Goal: Transaction & Acquisition: Purchase product/service

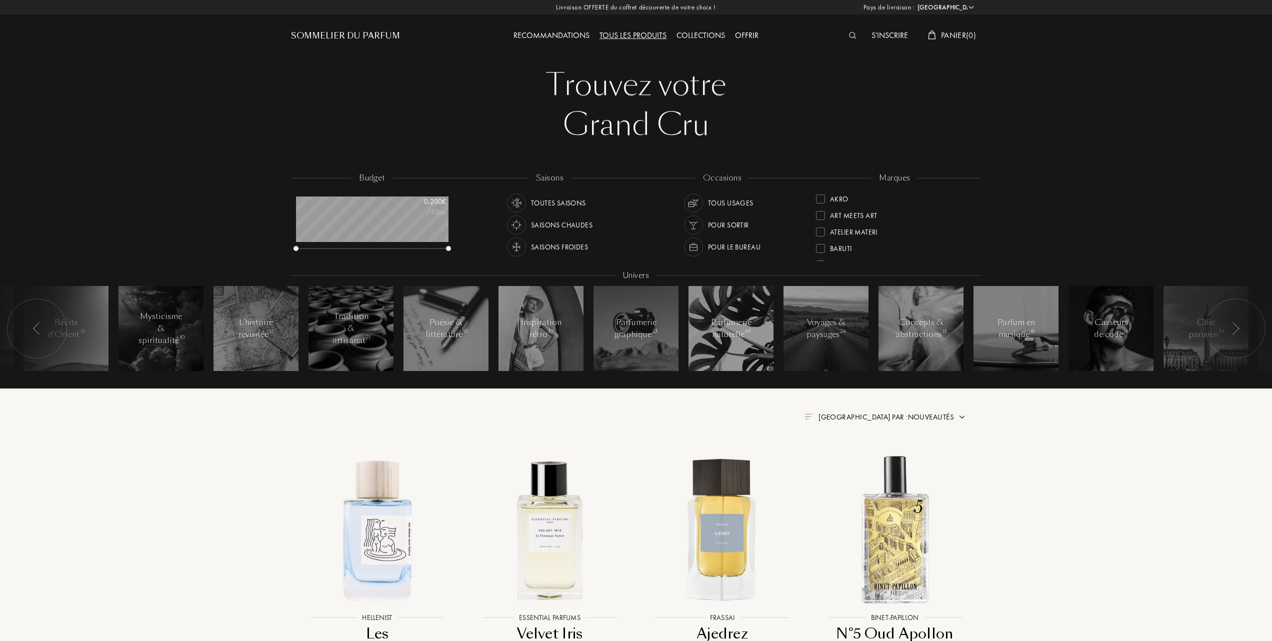
select select "FR"
click at [822, 197] on div at bounding box center [820, 201] width 9 height 9
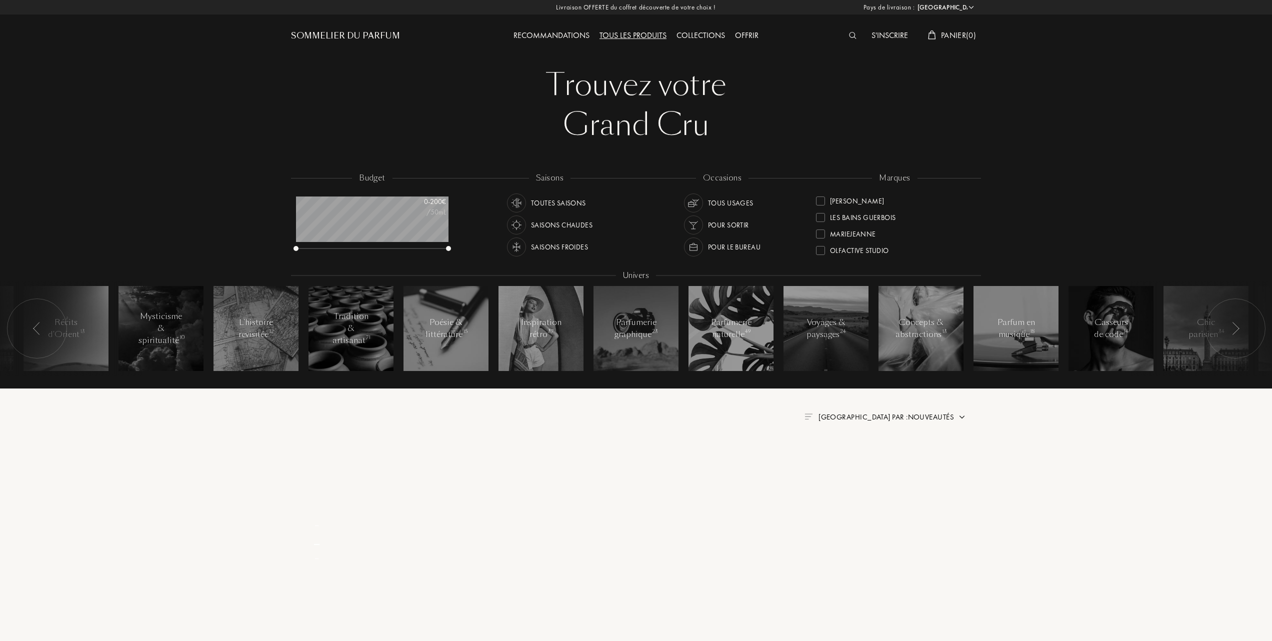
scroll to position [0, 0]
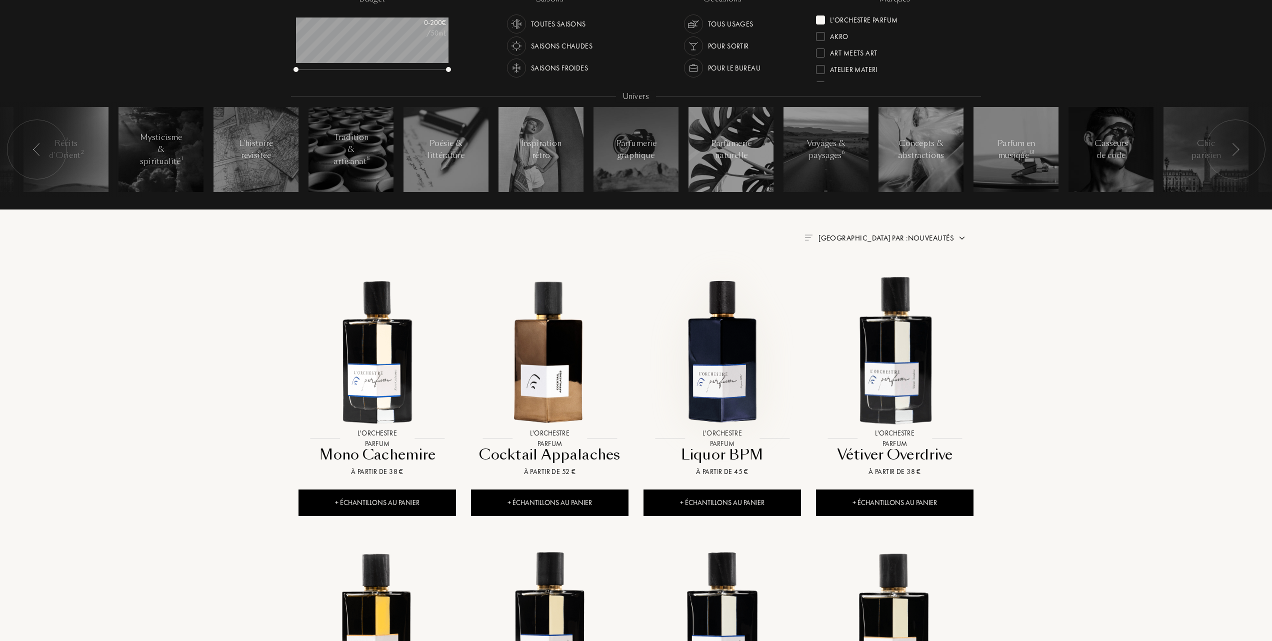
scroll to position [200, 0]
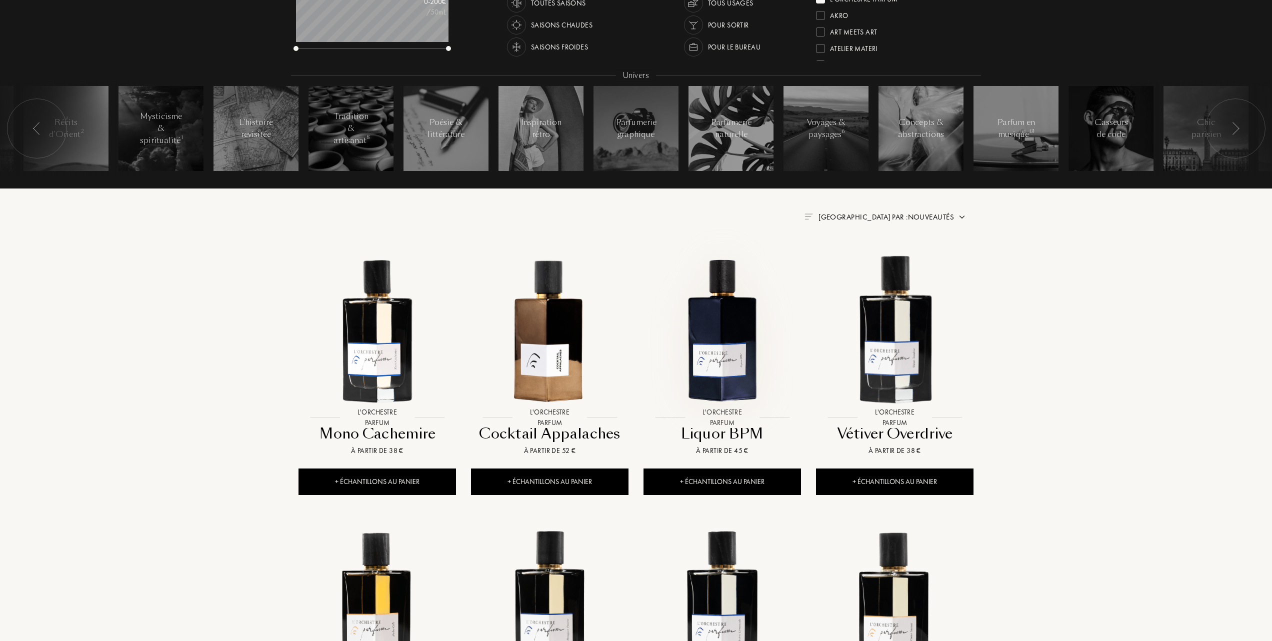
click at [740, 357] on img at bounding box center [723, 330] width 156 height 156
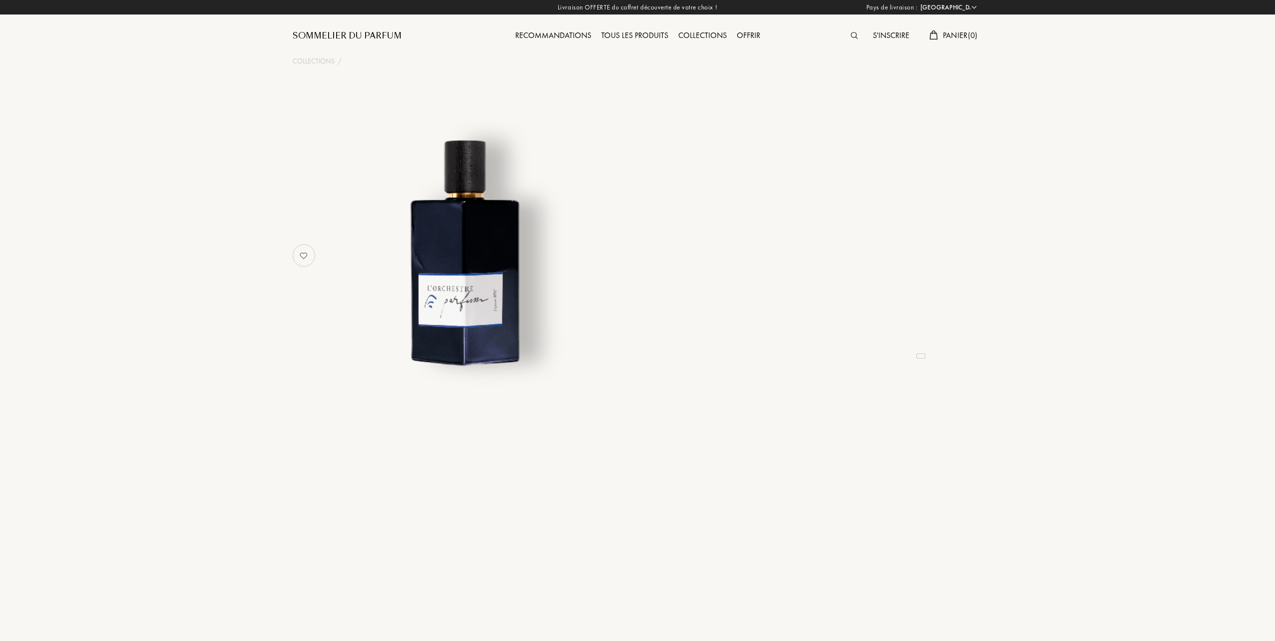
select select "FR"
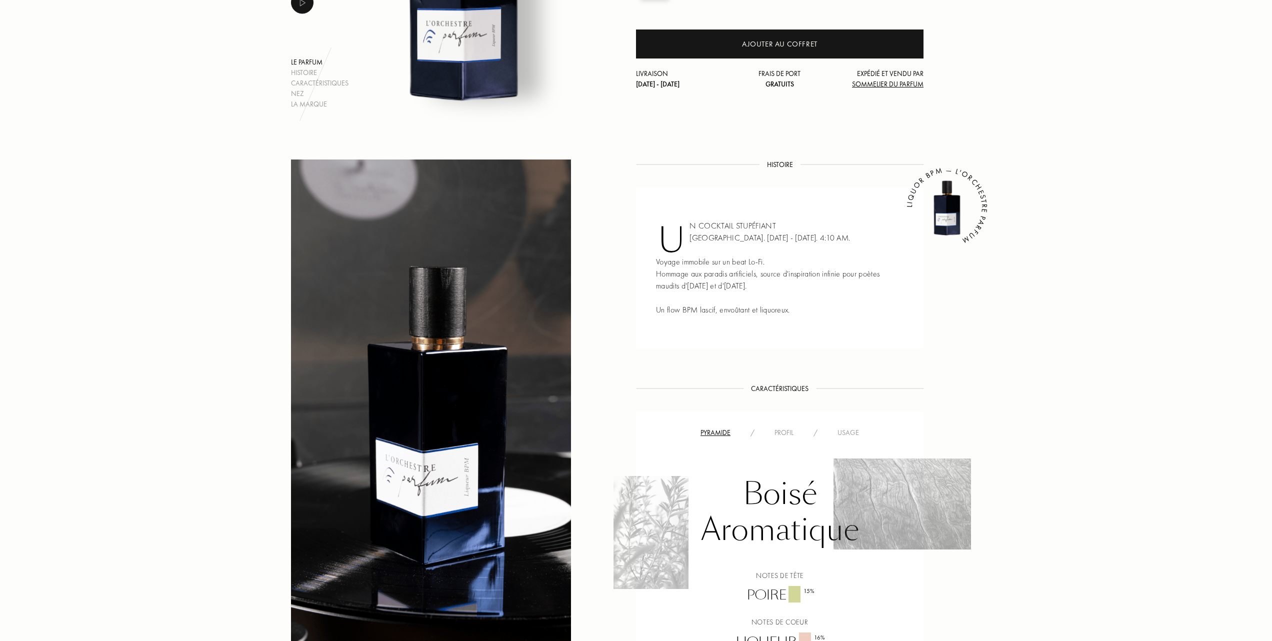
scroll to position [267, 0]
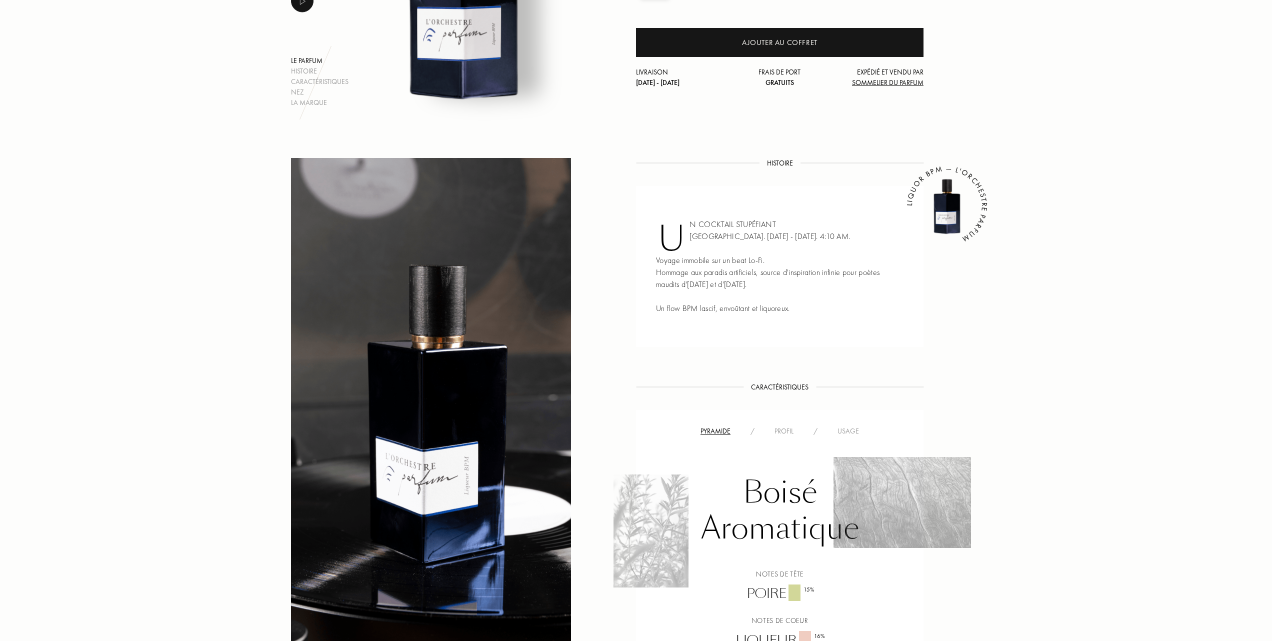
click at [852, 429] on div "Usage" at bounding box center [849, 431] width 42 height 11
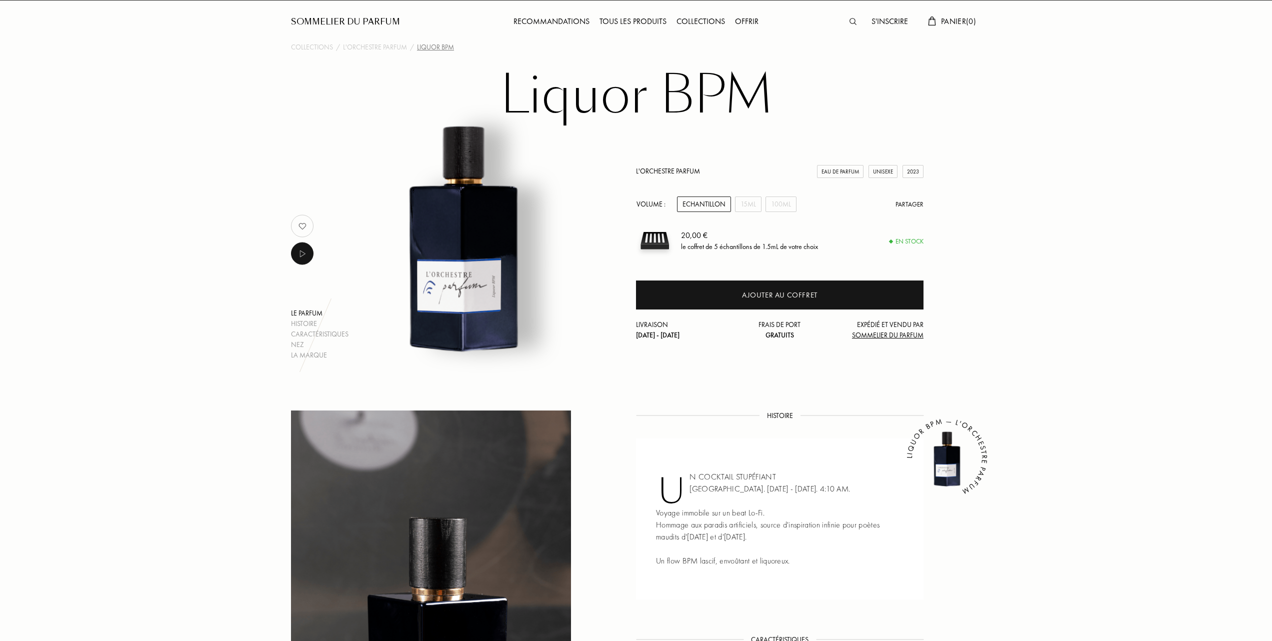
scroll to position [0, 0]
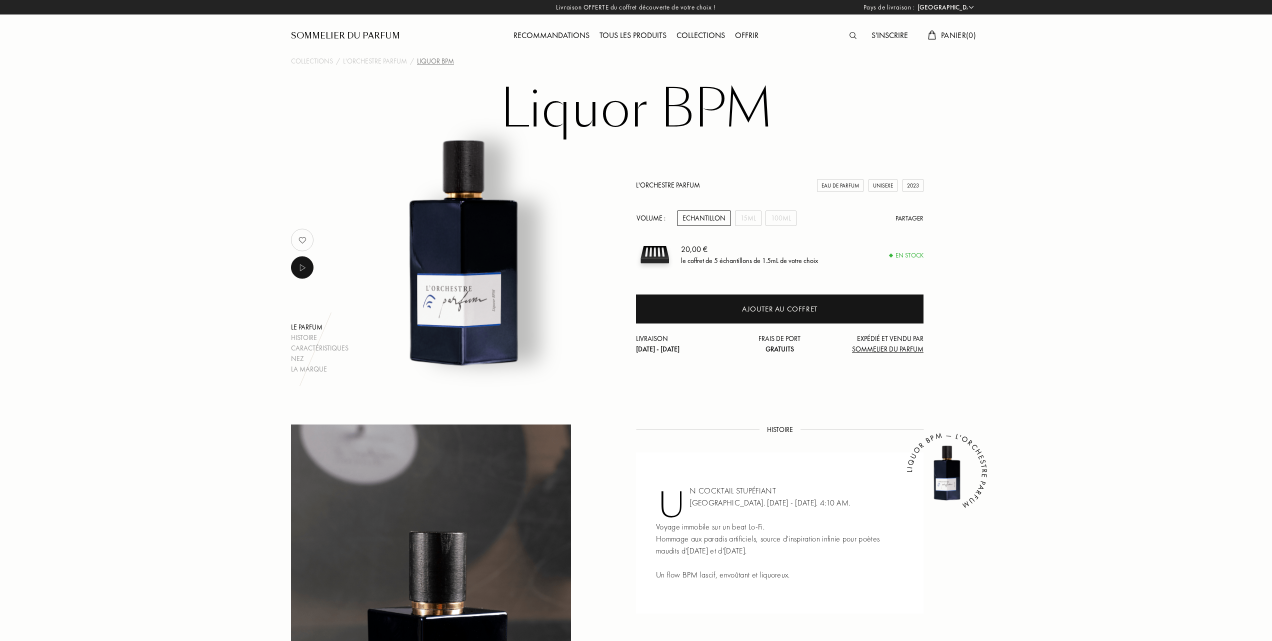
click at [665, 182] on link "L'Orchestre Parfum" at bounding box center [668, 185] width 64 height 9
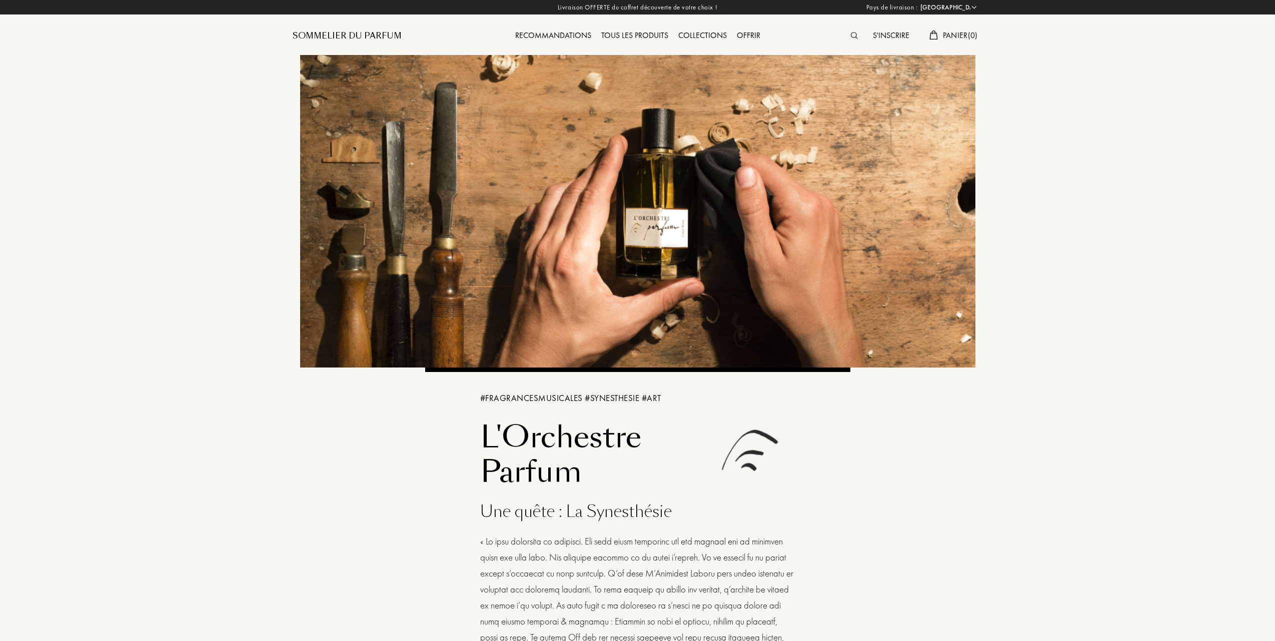
select select "FR"
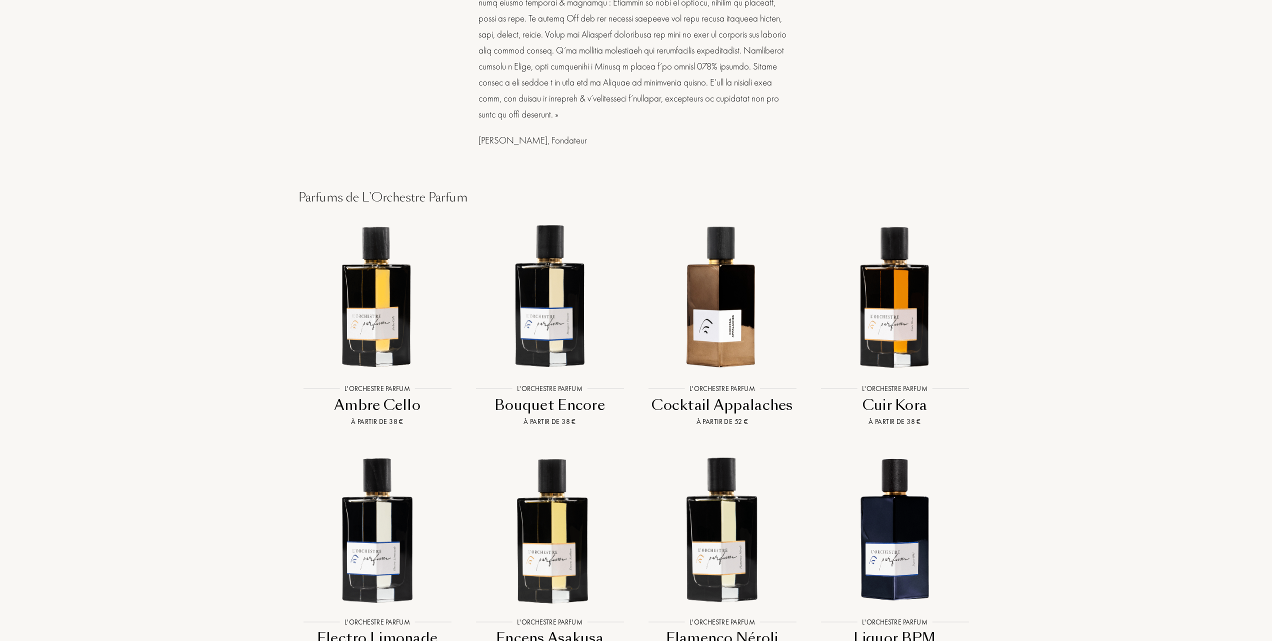
scroll to position [800, 0]
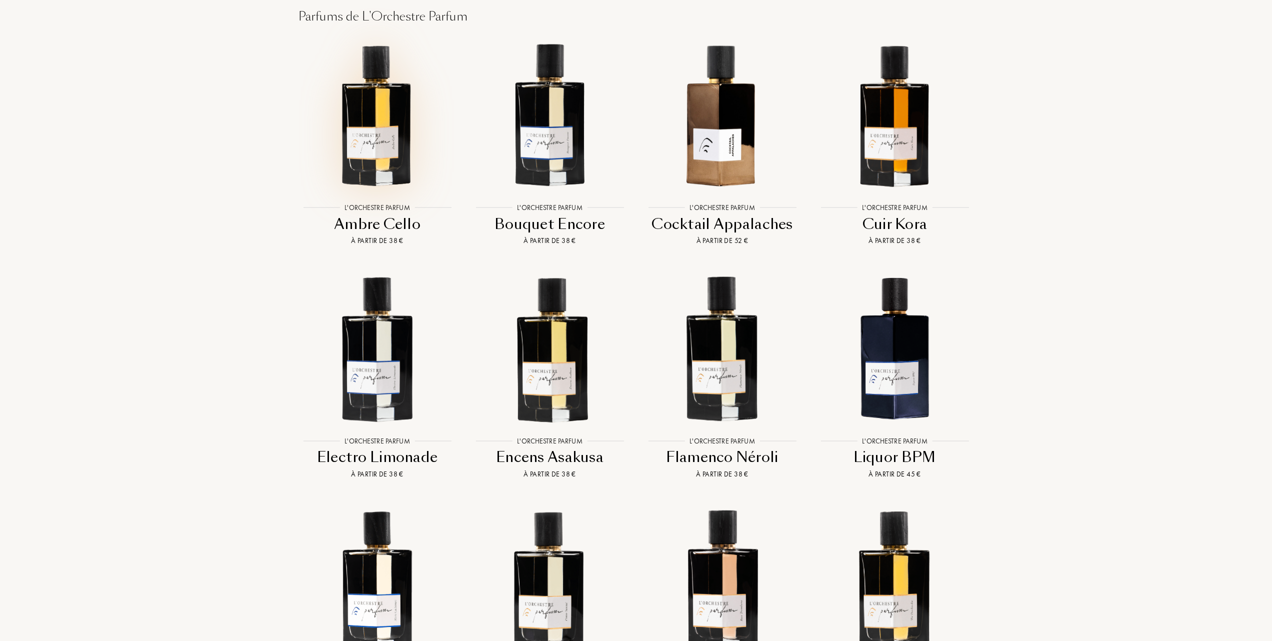
click at [382, 134] on img at bounding box center [378, 115] width 156 height 156
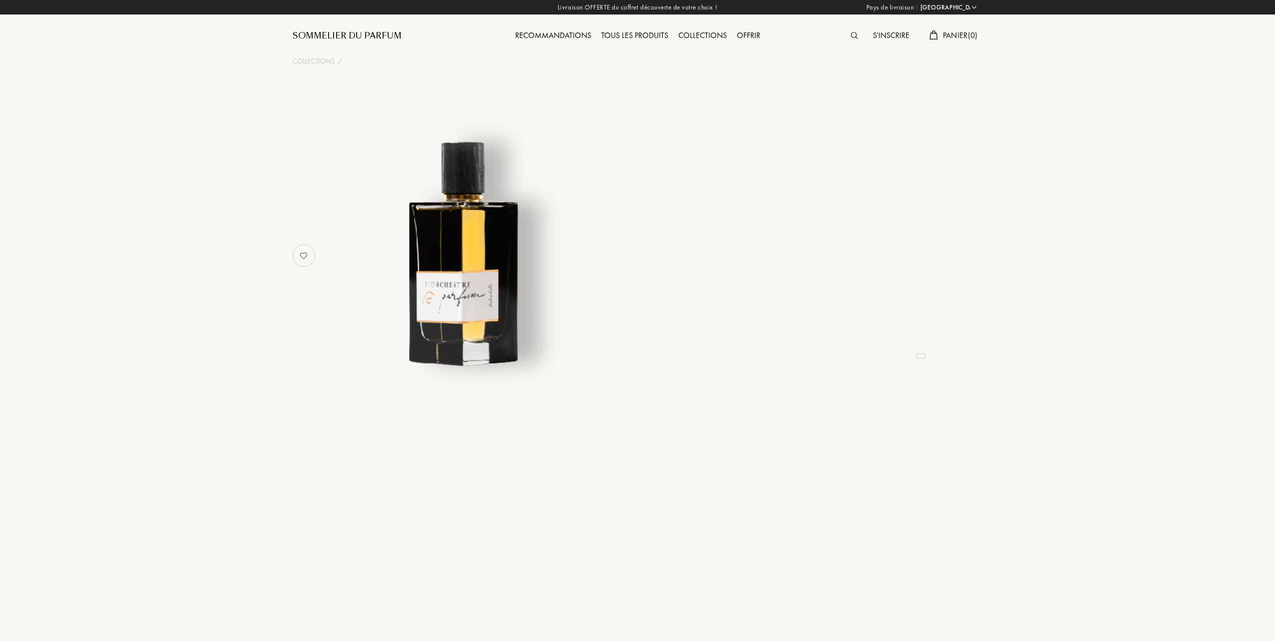
select select "FR"
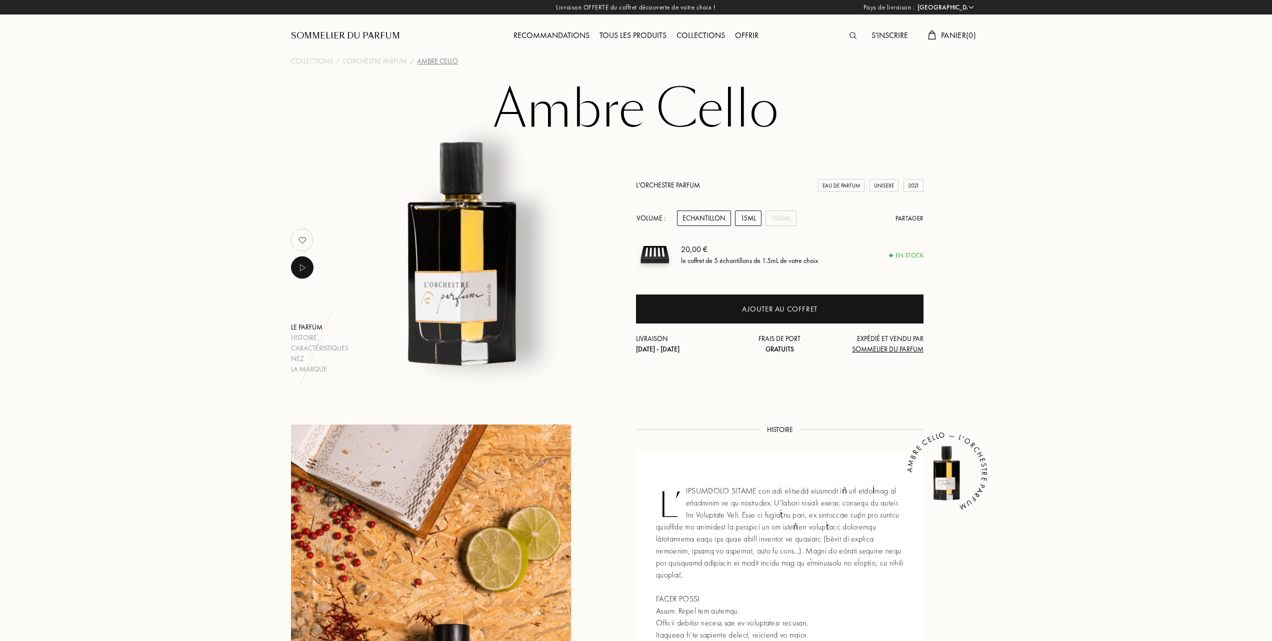
click at [745, 217] on div "15mL" at bounding box center [748, 219] width 27 height 16
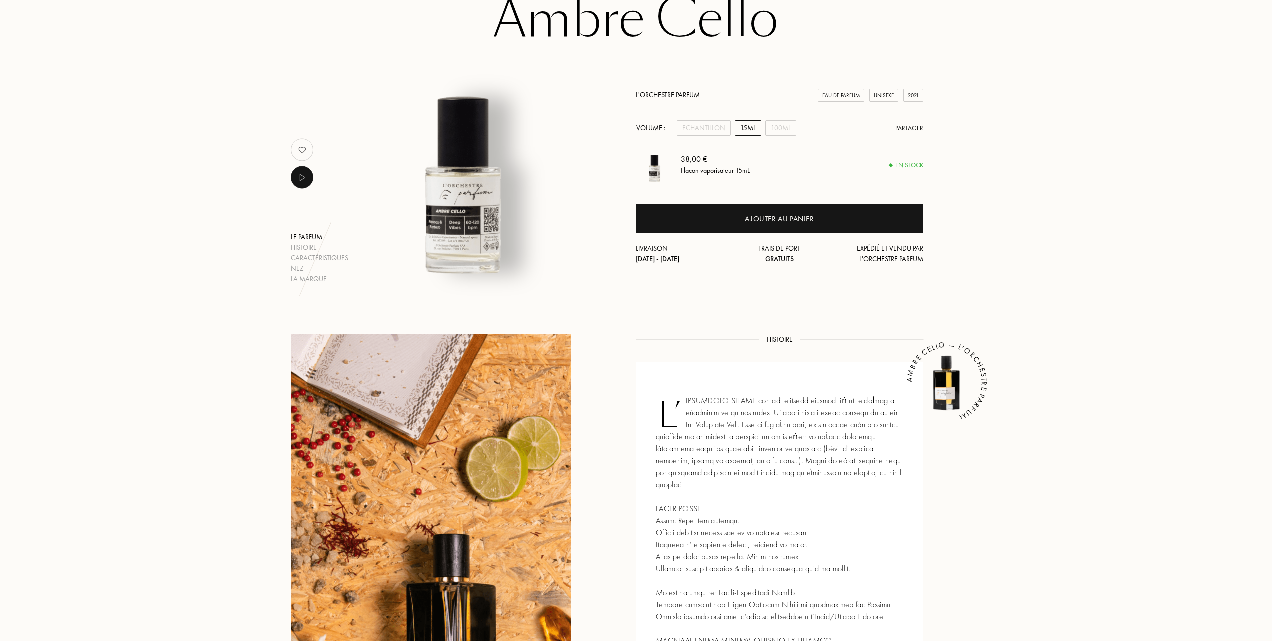
scroll to position [67, 0]
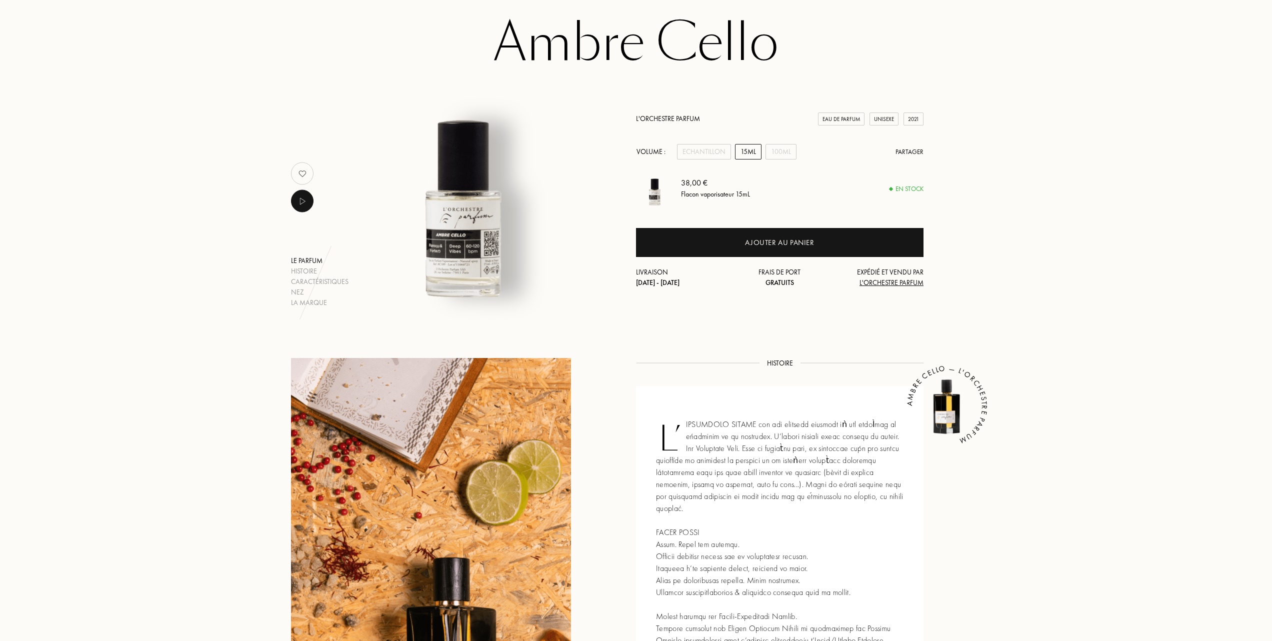
click at [655, 114] on link "L'Orchestre Parfum" at bounding box center [668, 118] width 64 height 9
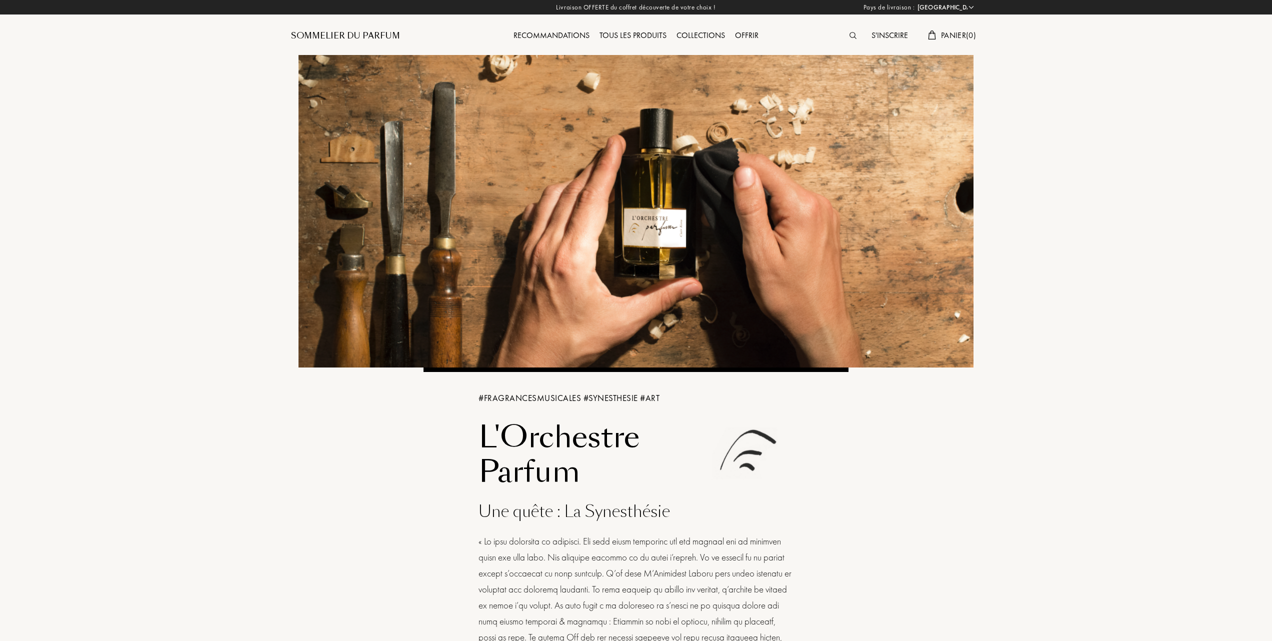
select select "FR"
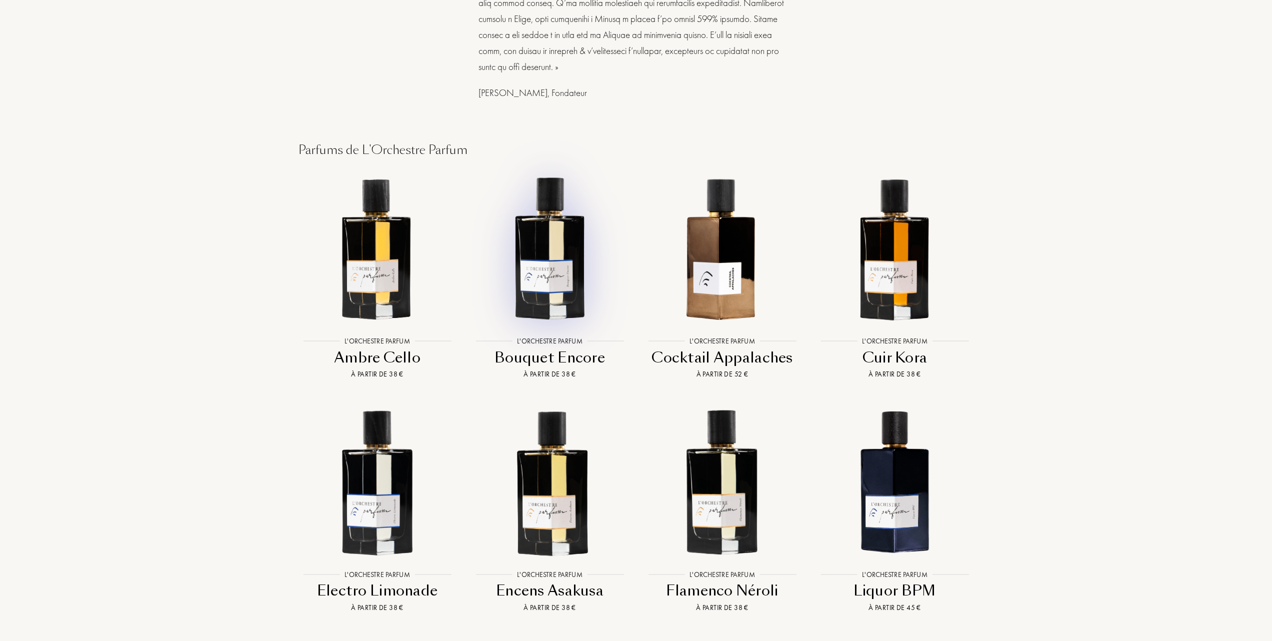
scroll to position [733, 0]
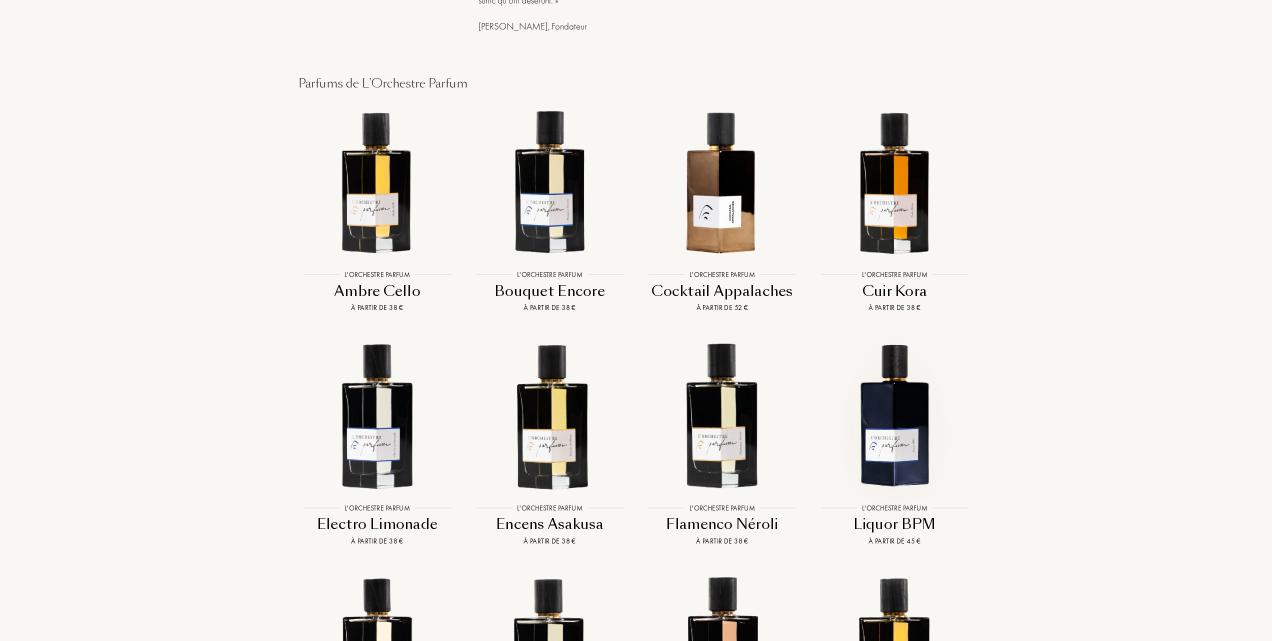
click at [898, 409] on img at bounding box center [895, 415] width 156 height 156
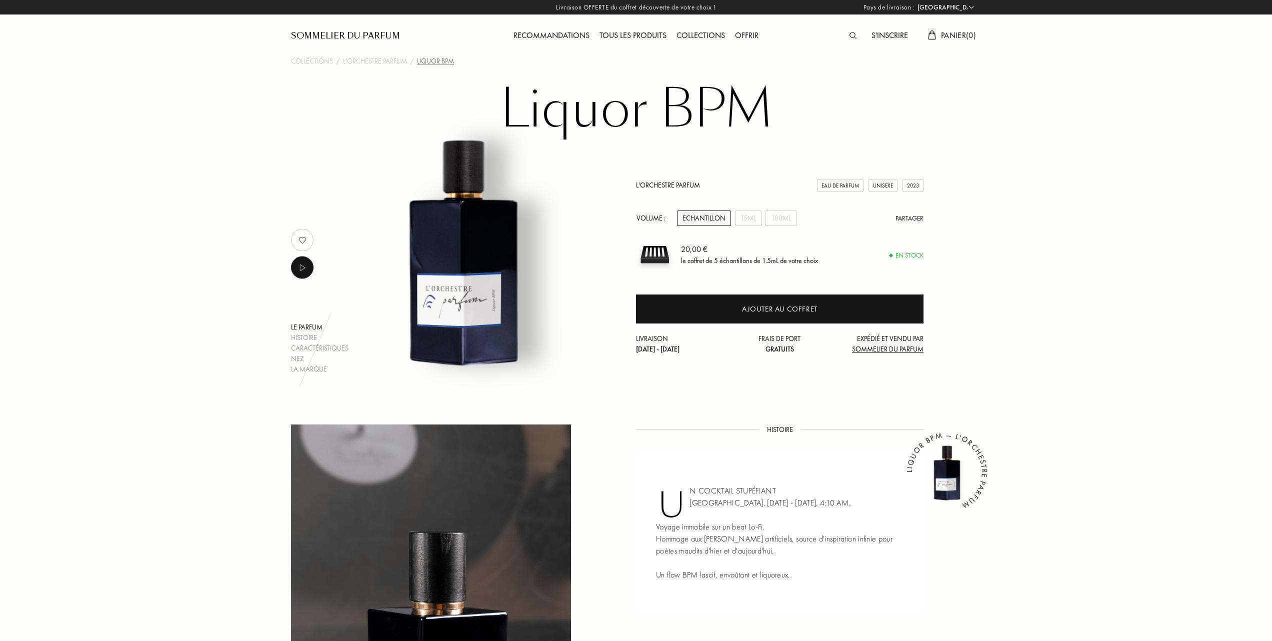
select select "FR"
click at [747, 213] on div "15mL" at bounding box center [748, 219] width 27 height 16
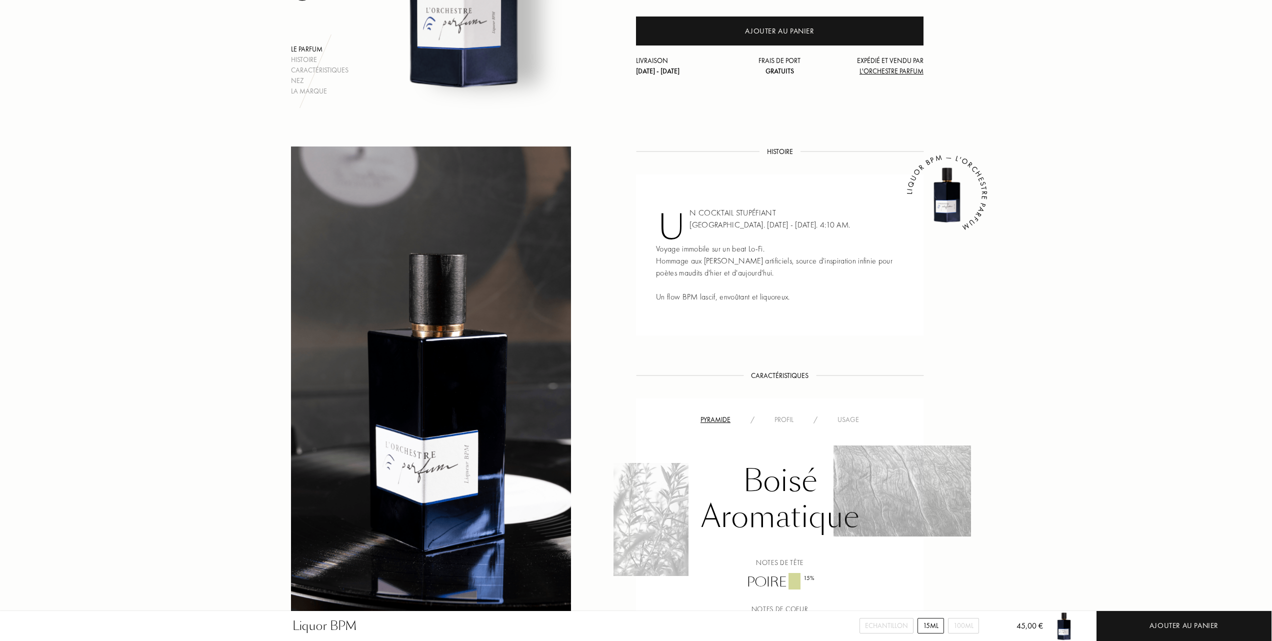
scroll to position [267, 0]
